Goal: Information Seeking & Learning: Understand process/instructions

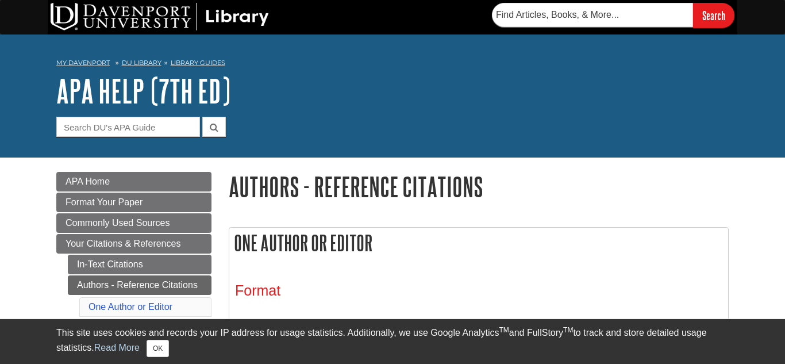
scroll to position [122, 0]
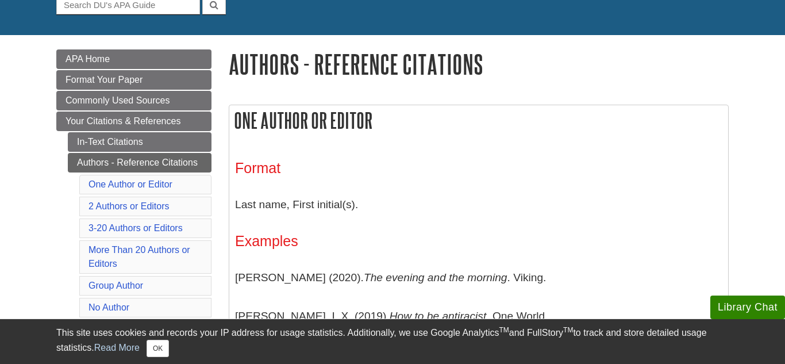
click at [265, 206] on p "Last name, First initial(s)." at bounding box center [478, 204] width 487 height 33
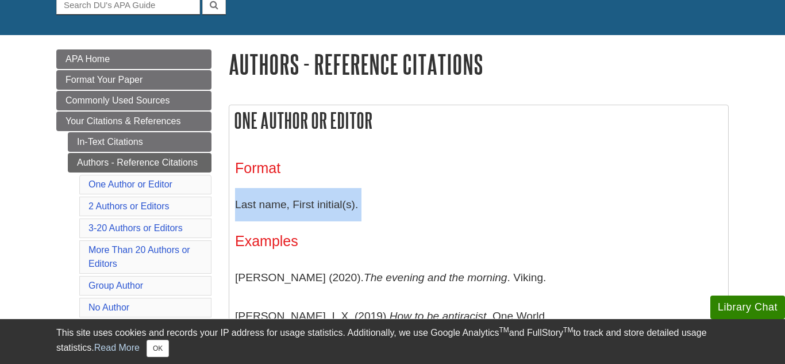
click at [350, 180] on div "Format Last name, First initial(s). Examples [PERSON_NAME] (2020). The evening …" at bounding box center [478, 350] width 487 height 380
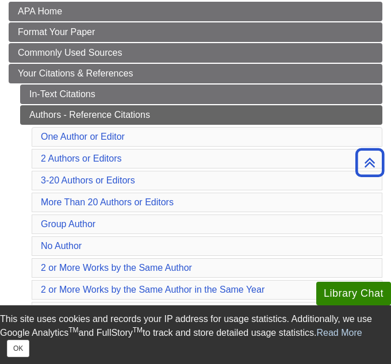
scroll to position [175, 0]
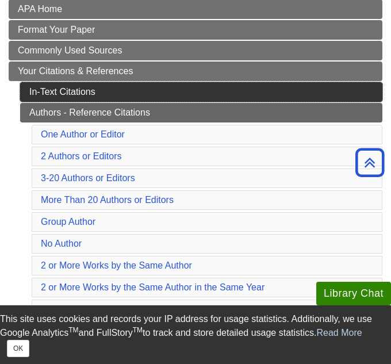
click at [70, 89] on link "In-Text Citations" at bounding box center [201, 92] width 362 height 20
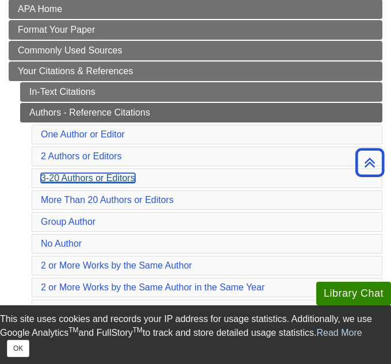
click at [79, 177] on link "3-20 Authors or Editors" at bounding box center [88, 178] width 94 height 10
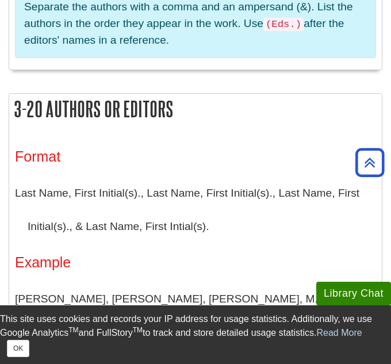
scroll to position [1782, 0]
